Goal: Task Accomplishment & Management: Manage account settings

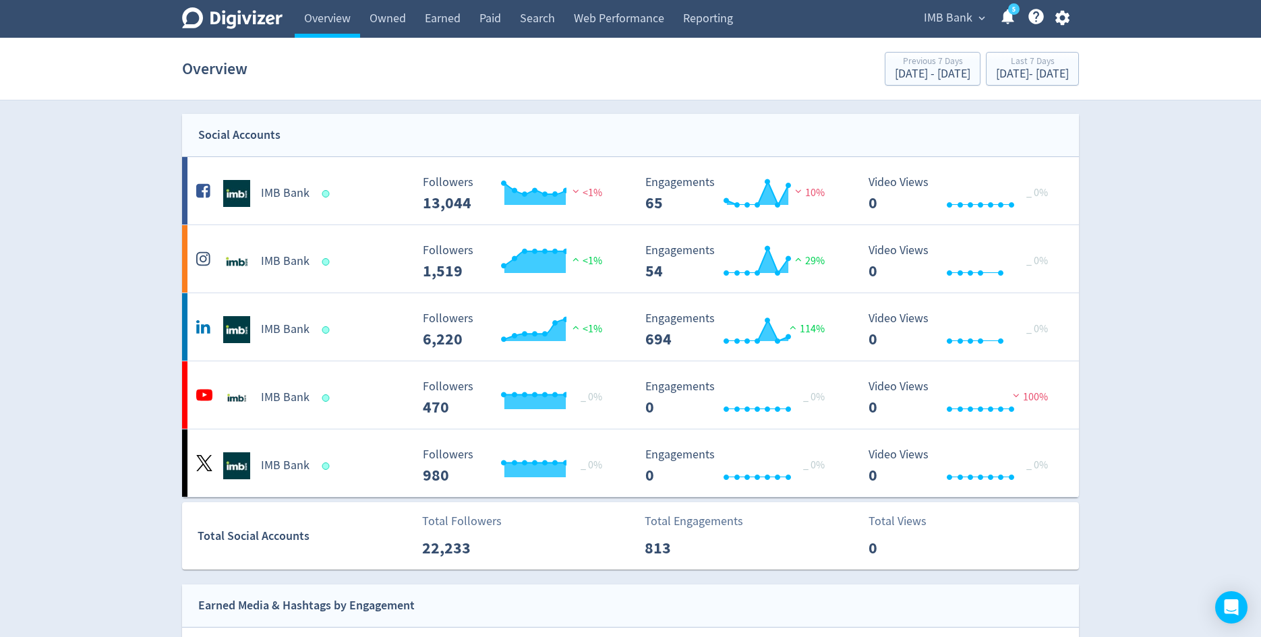
click at [929, 9] on span "IMB Bank" at bounding box center [948, 18] width 49 height 22
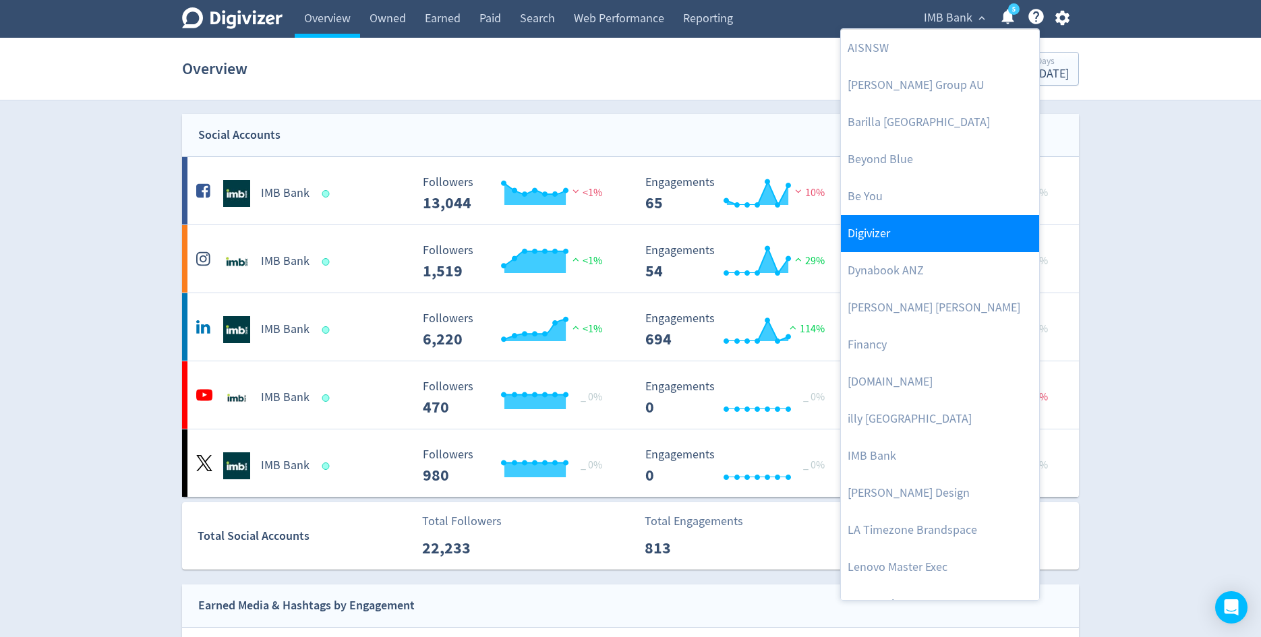
click at [871, 240] on link "Digivizer" at bounding box center [940, 233] width 198 height 37
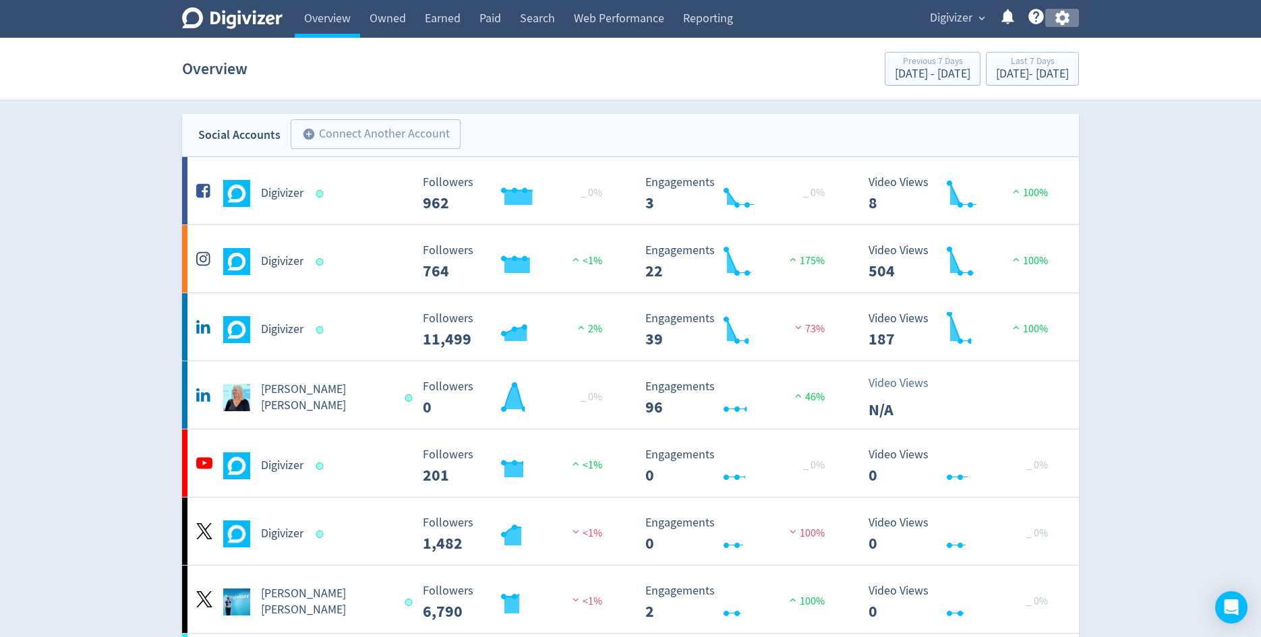
click at [1065, 25] on icon "button" at bounding box center [1063, 18] width 18 height 18
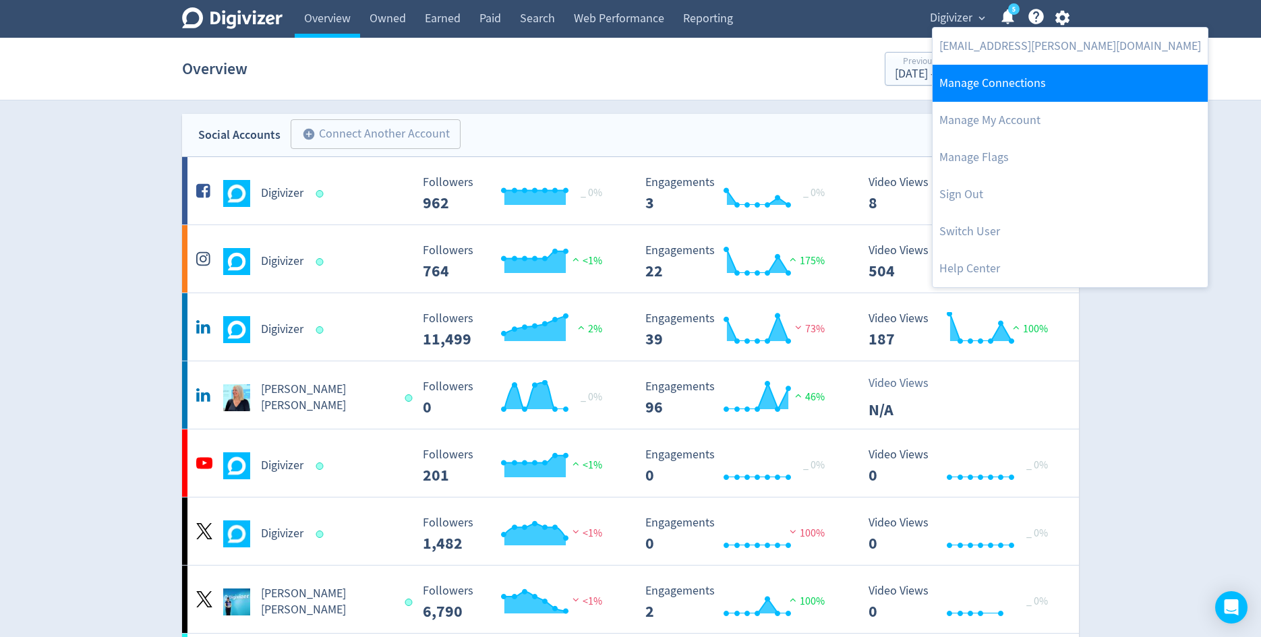
click at [1040, 70] on link "Manage Connections" at bounding box center [1070, 83] width 275 height 37
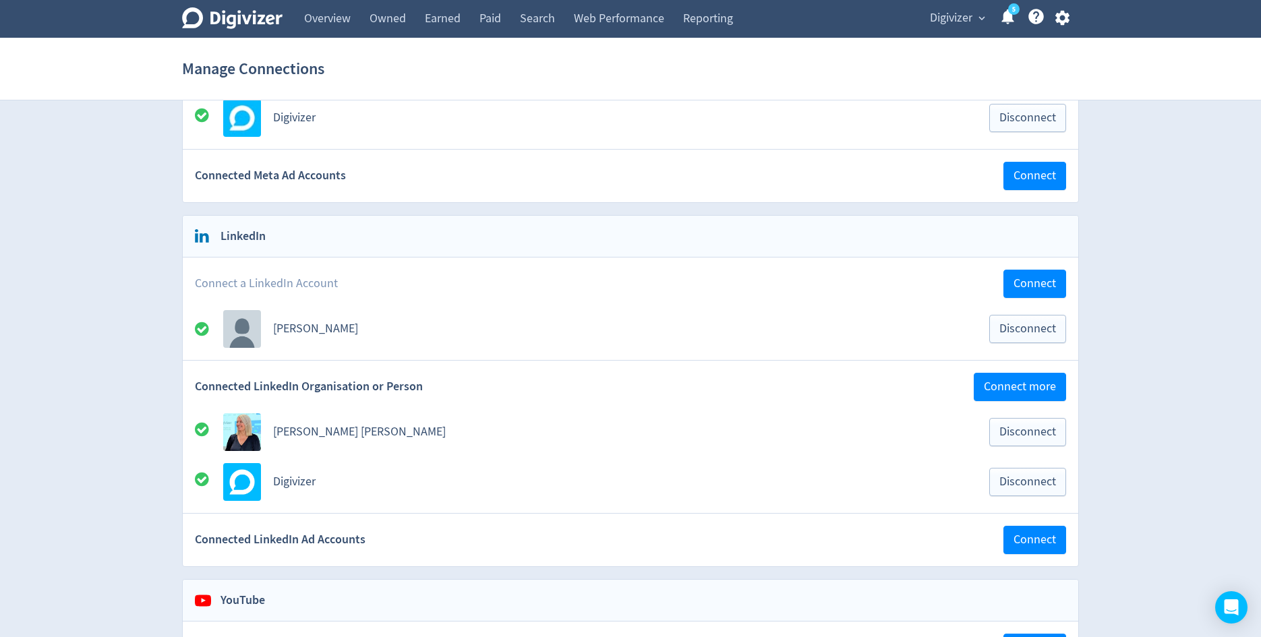
scroll to position [503, 0]
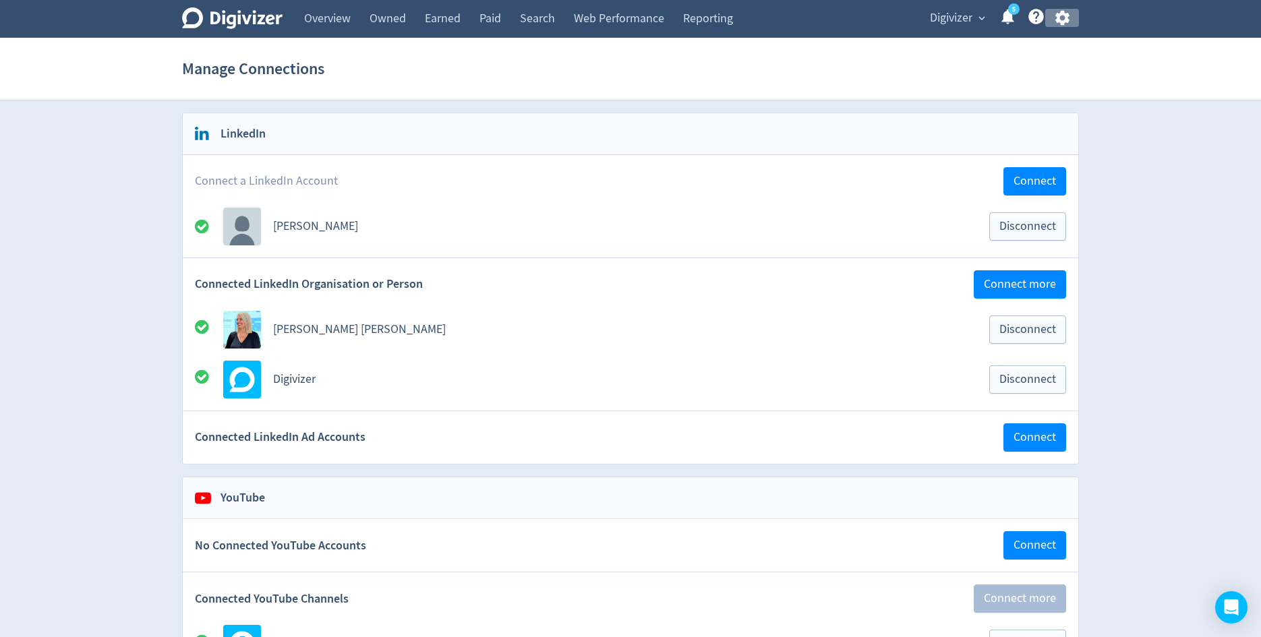
click at [1072, 16] on button "button" at bounding box center [1062, 18] width 34 height 18
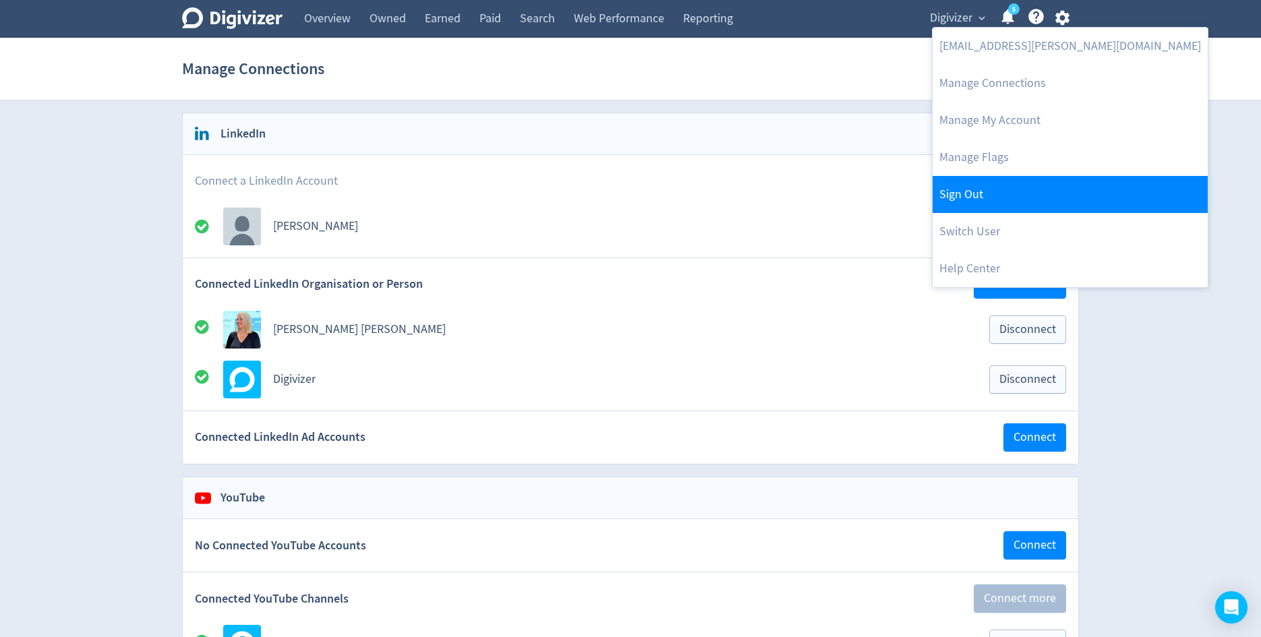
click at [959, 204] on link "Sign Out" at bounding box center [1070, 194] width 275 height 37
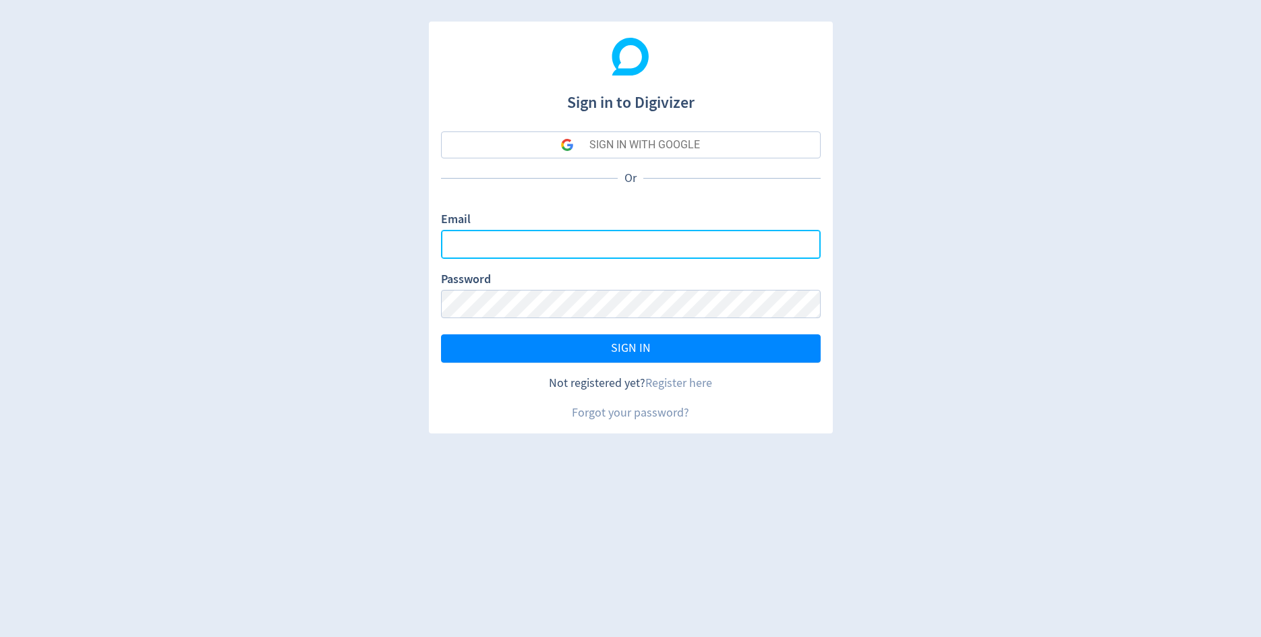
type input "sanjita.shah@digivizer.com"
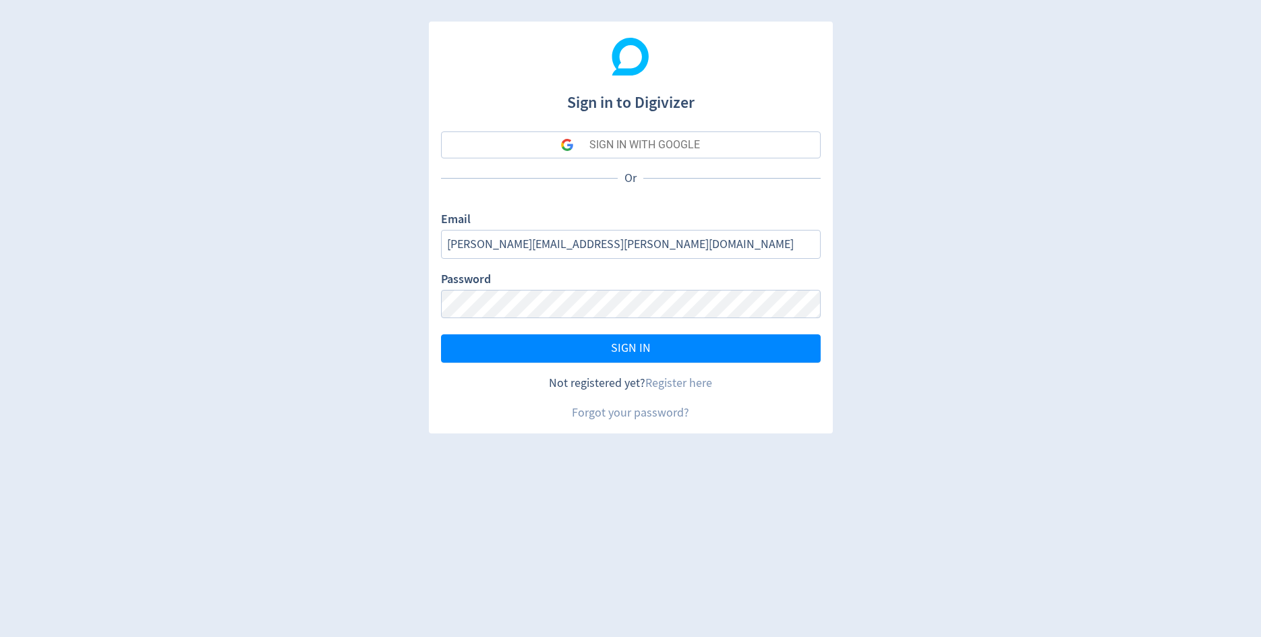
click at [768, 142] on button "SIGN IN WITH GOOGLE" at bounding box center [631, 145] width 380 height 27
